Goal: Transaction & Acquisition: Purchase product/service

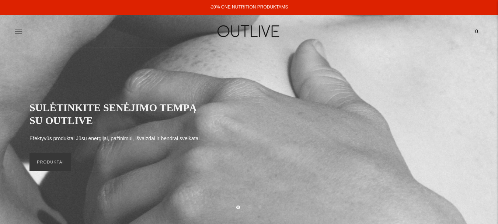
click at [18, 34] on icon at bounding box center [18, 31] width 7 height 7
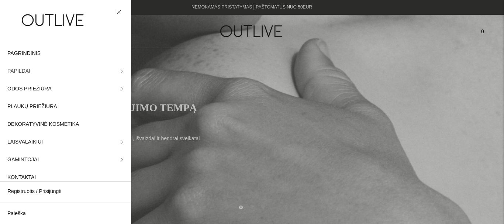
click at [117, 68] on link "PAPILDAI" at bounding box center [65, 71] width 131 height 18
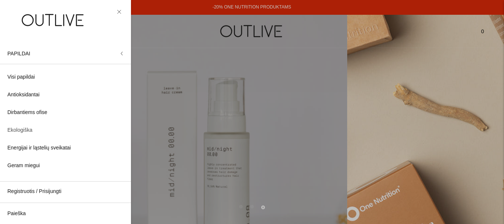
click at [19, 133] on span "Ekologiška" at bounding box center [19, 130] width 25 height 9
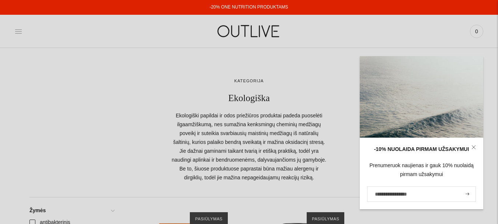
click at [20, 32] on icon at bounding box center [18, 31] width 7 height 7
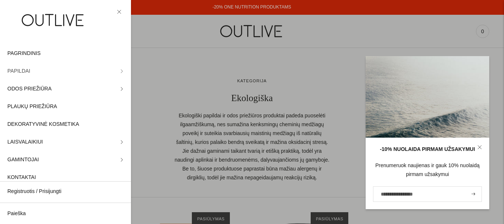
click at [120, 73] on icon at bounding box center [122, 71] width 4 height 4
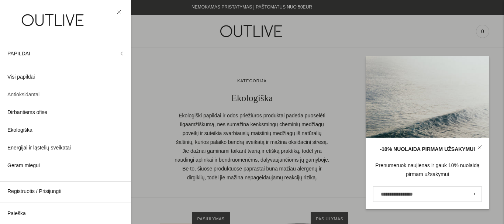
click at [26, 94] on span "Antioksidantai" at bounding box center [23, 94] width 32 height 9
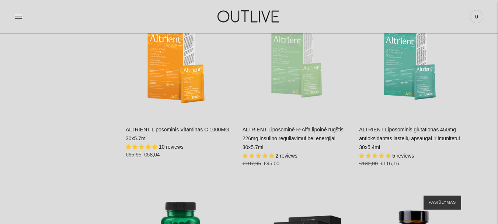
scroll to position [1585, 0]
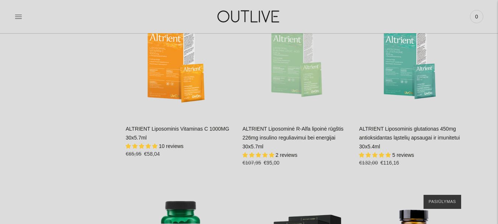
click at [390, 126] on link "ALTRIENT Liposominis glutationas 450mg antioksidantas ląstelių apsaugai ir imun…" at bounding box center [409, 138] width 101 height 24
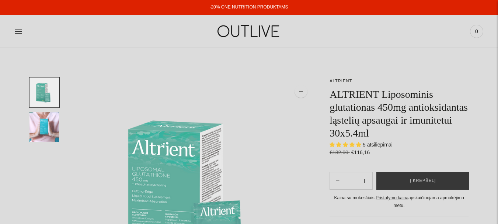
select select "**********"
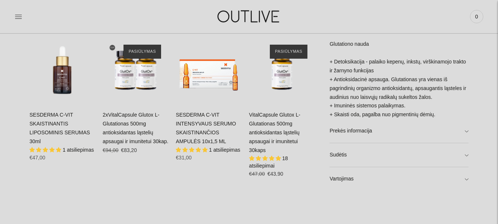
scroll to position [479, 0]
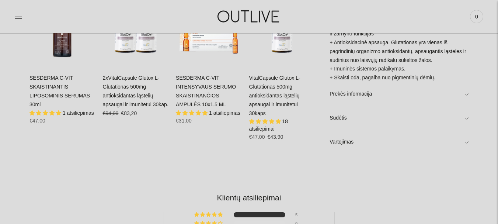
click at [466, 146] on link "Vartojimas" at bounding box center [399, 142] width 139 height 24
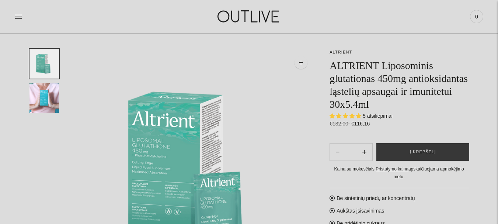
scroll to position [0, 0]
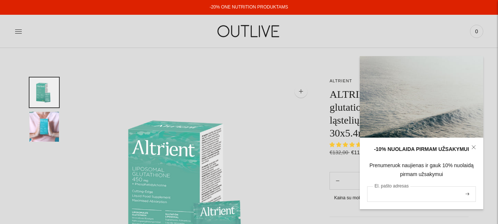
click at [395, 196] on input "El. pašto adresas" at bounding box center [421, 193] width 109 height 15
type input "**********"
click at [467, 195] on icon "submit" at bounding box center [468, 193] width 4 height 3
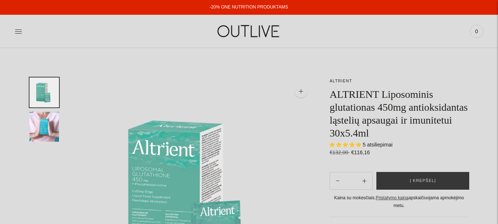
select select "**********"
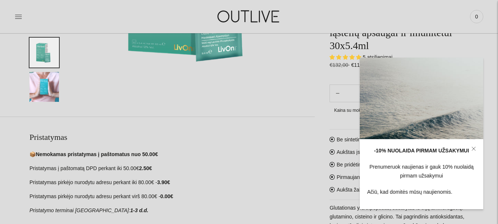
scroll to position [221, 0]
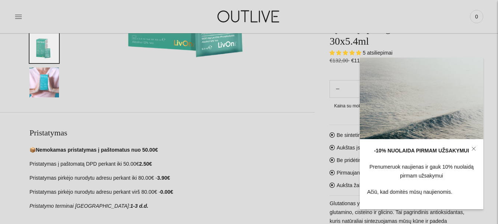
click at [439, 194] on p "Ačiū, kad domitės mūsų naujienomis." at bounding box center [421, 192] width 109 height 9
click at [285, 118] on section "Pristatymas 📦 Nemokamas pristatymas į paštomatus nuo 50.00€ Pristatymas į pašto…" at bounding box center [157, 168] width 315 height 113
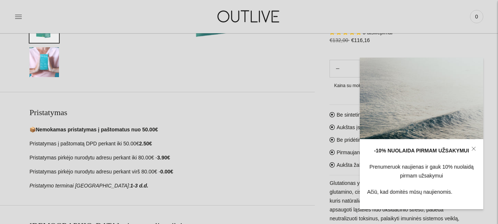
scroll to position [258, 0]
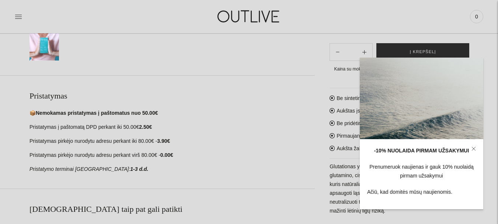
click at [416, 49] on span "Į krepšelį" at bounding box center [423, 51] width 26 height 7
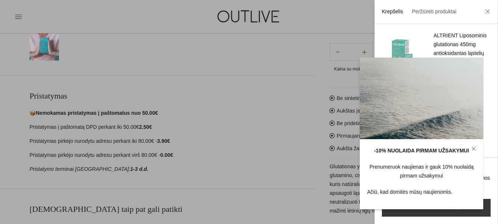
click at [472, 146] on icon at bounding box center [473, 148] width 4 height 4
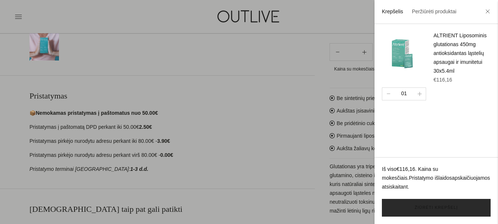
click at [433, 208] on link "Žiūrėti krepšelį" at bounding box center [436, 208] width 109 height 18
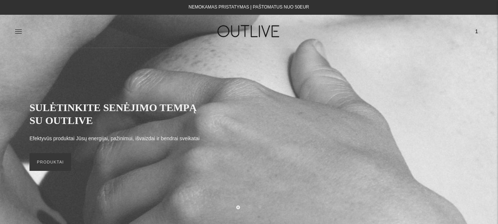
click at [14, 31] on div "PAGRINDINIS PAPILDAI Visi papildai Antioksidantai Dirbantiems ofise Ekologiška …" at bounding box center [249, 30] width 498 height 25
drag, startPoint x: 22, startPoint y: 29, endPoint x: 20, endPoint y: 34, distance: 5.1
click at [20, 34] on div at bounding box center [93, 30] width 156 height 25
click at [19, 34] on icon at bounding box center [18, 31] width 7 height 7
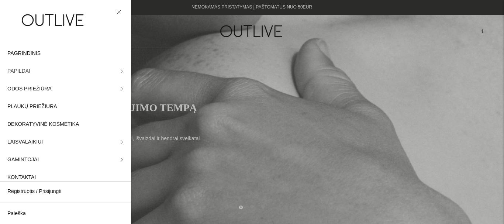
click at [114, 72] on link "PAPILDAI" at bounding box center [65, 71] width 131 height 18
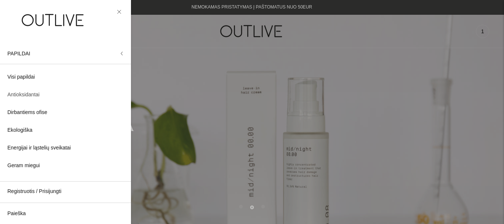
click at [37, 91] on span "Antioksidantai" at bounding box center [23, 94] width 32 height 9
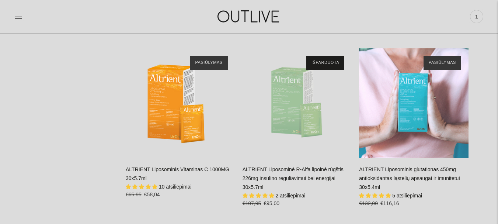
scroll to position [1548, 0]
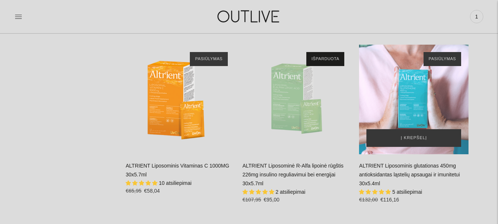
click at [424, 84] on div "ALTRIENT Liposominis glutationas 450mg antioksidantas ląstelių apsaugai ir imun…" at bounding box center [413, 99] width 109 height 109
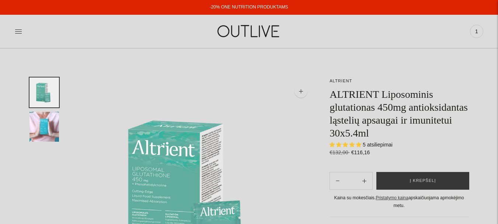
select select "**********"
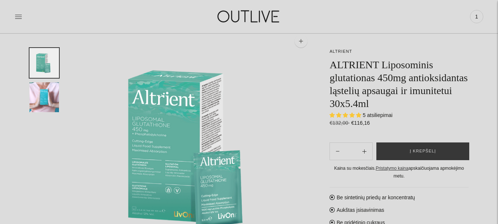
scroll to position [74, 0]
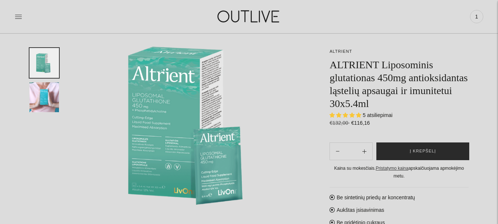
click at [440, 150] on button "Į krepšelį" at bounding box center [422, 151] width 93 height 18
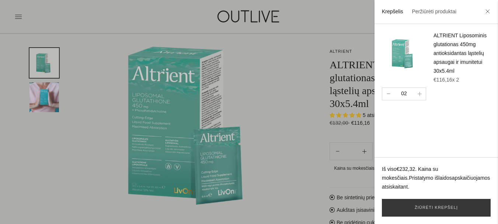
click at [387, 92] on button "button" at bounding box center [388, 94] width 12 height 12
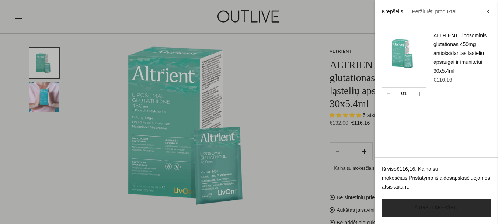
click at [424, 208] on link "Žiūrėti krepšelį" at bounding box center [436, 208] width 109 height 18
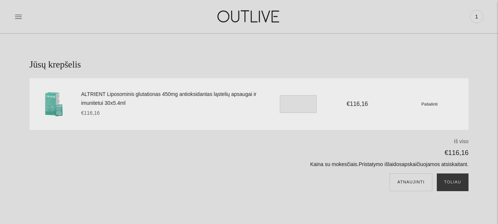
scroll to position [37, 0]
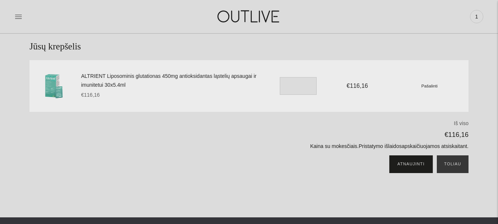
click at [409, 160] on button "Atnaujinti" at bounding box center [411, 164] width 43 height 18
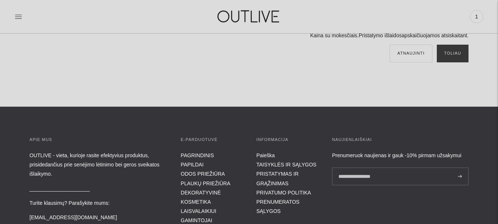
scroll to position [74, 0]
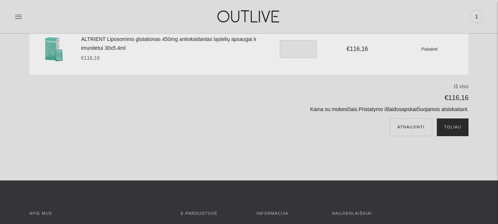
click at [455, 125] on button "Toliau" at bounding box center [453, 127] width 32 height 18
